Goal: Information Seeking & Learning: Learn about a topic

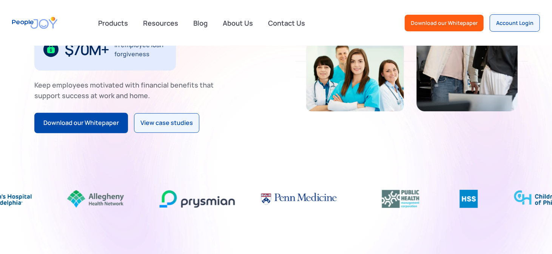
scroll to position [151, 0]
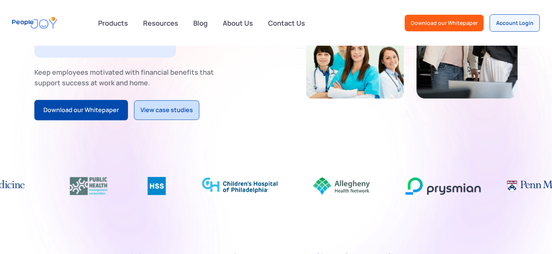
click at [165, 113] on div "View case studies" at bounding box center [167, 110] width 52 height 10
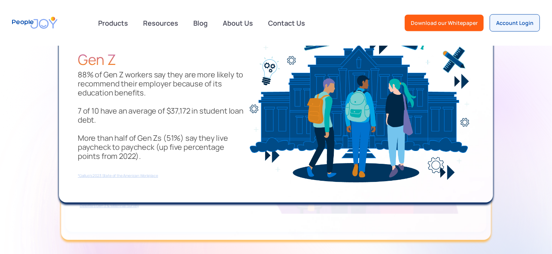
scroll to position [680, 0]
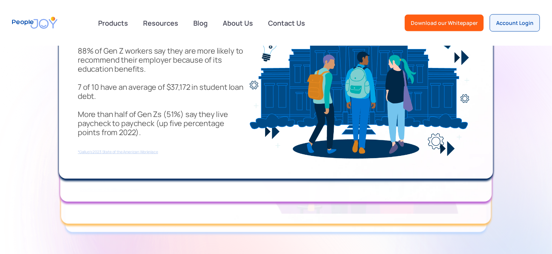
click at [252, 190] on div "Millennials 45% of Millennials report they would change their job for tuition r…" at bounding box center [276, 108] width 432 height 188
click at [463, 60] on img at bounding box center [361, 81] width 227 height 159
click at [449, 192] on div "Millennials 45% of Millennials report they would change their job for tuition r…" at bounding box center [276, 108] width 432 height 188
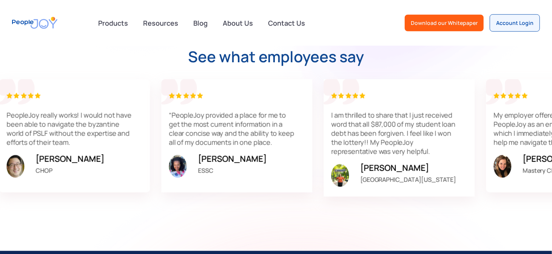
scroll to position [2228, 0]
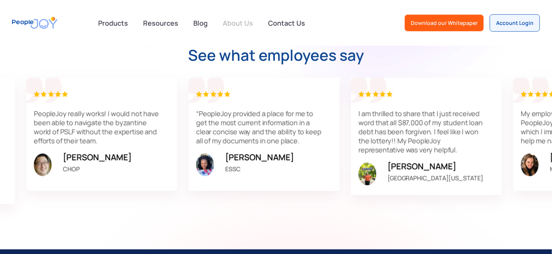
click at [233, 21] on link "About Us" at bounding box center [237, 23] width 39 height 17
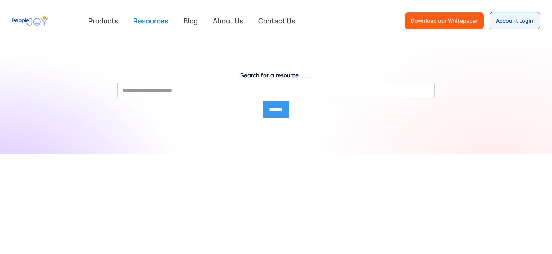
scroll to position [778, 0]
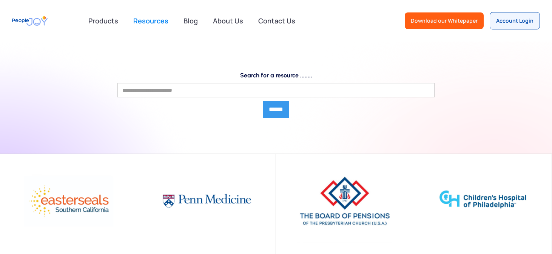
scroll to position [778, 0]
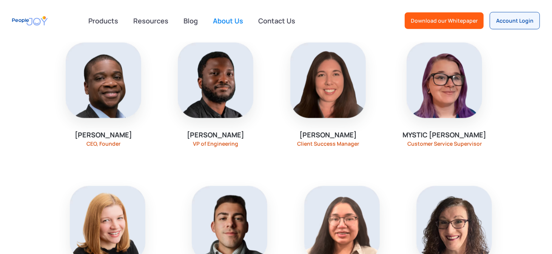
scroll to position [642, 0]
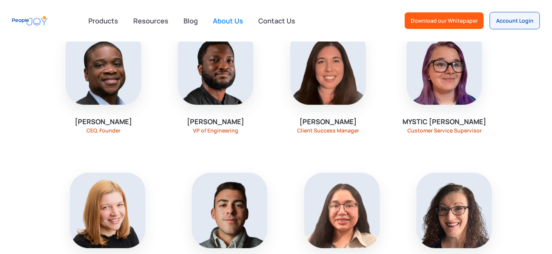
click at [110, 128] on div "CEO, Founder" at bounding box center [103, 131] width 34 height 6
click at [112, 117] on div "Emeka Oguh" at bounding box center [103, 121] width 57 height 9
click at [117, 84] on img at bounding box center [104, 67] width 76 height 76
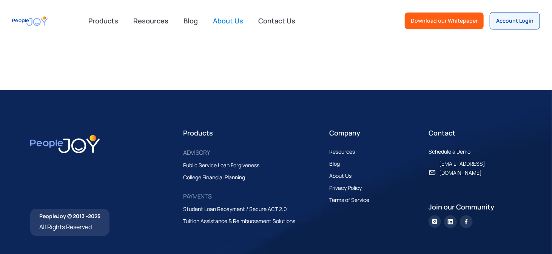
scroll to position [1299, 0]
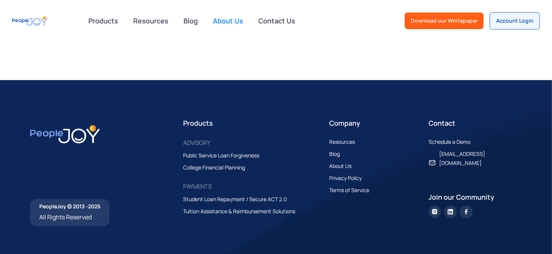
click at [449, 205] on img at bounding box center [450, 211] width 13 height 13
